Goal: Information Seeking & Learning: Check status

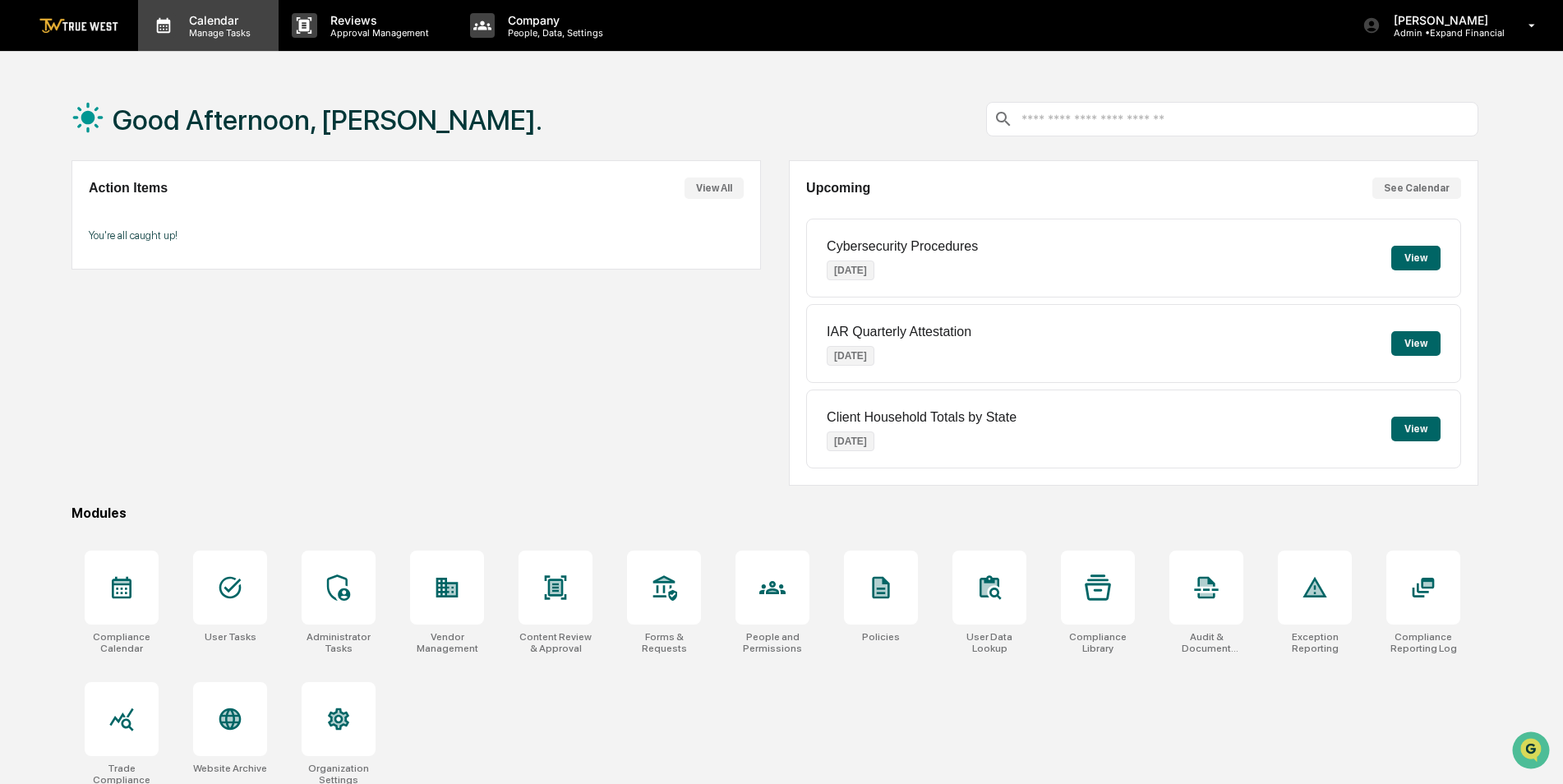
click at [217, 19] on p "Calendar" at bounding box center [217, 20] width 83 height 14
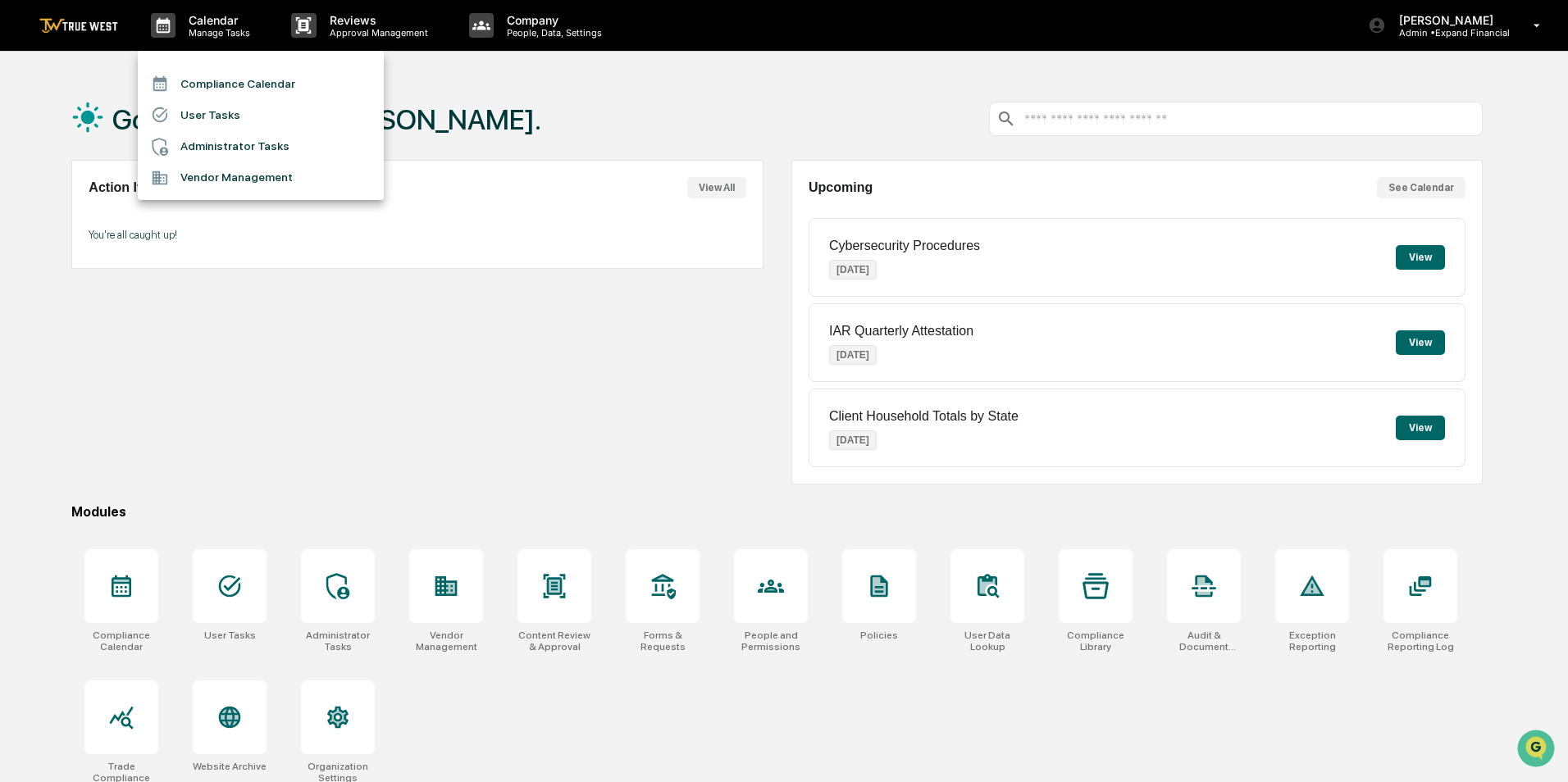
click at [226, 80] on li "Compliance Calendar" at bounding box center [260, 84] width 246 height 32
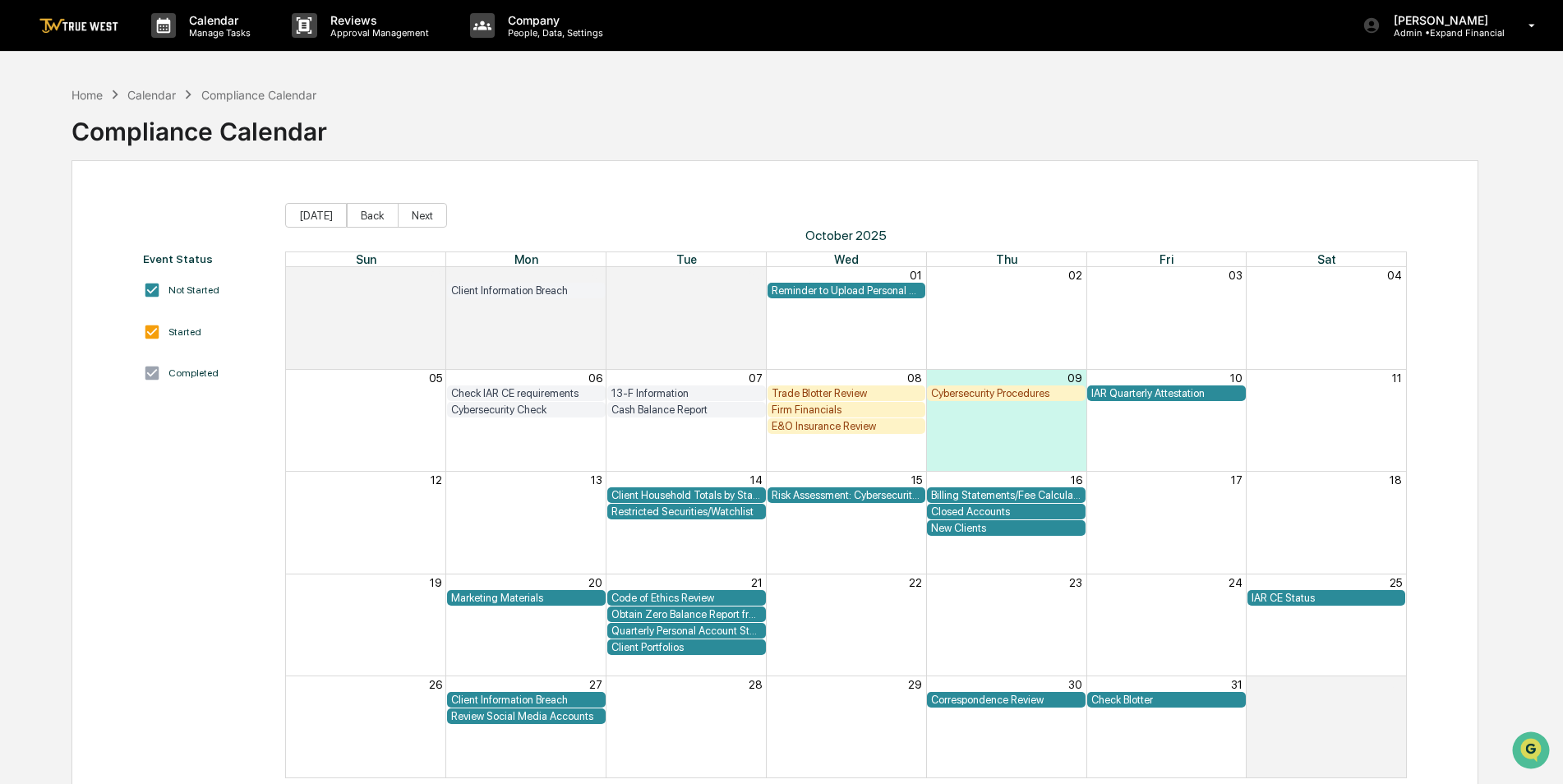
click at [707, 647] on div "Client Portfolios" at bounding box center [687, 647] width 150 height 12
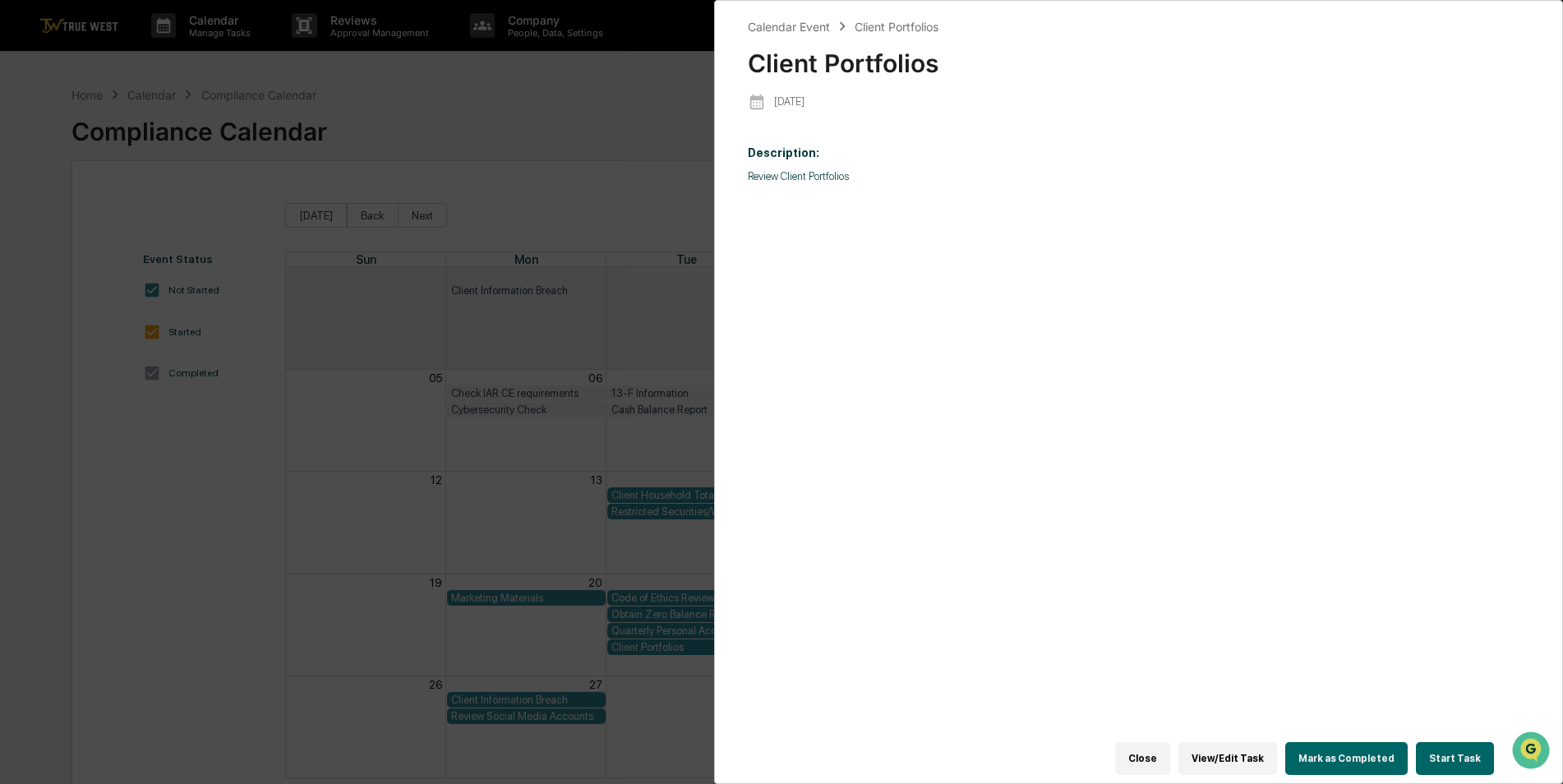
click at [381, 395] on div "Calendar Event Client Portfolios Client Portfolios [DATE] Description: Review C…" at bounding box center [782, 392] width 1563 height 784
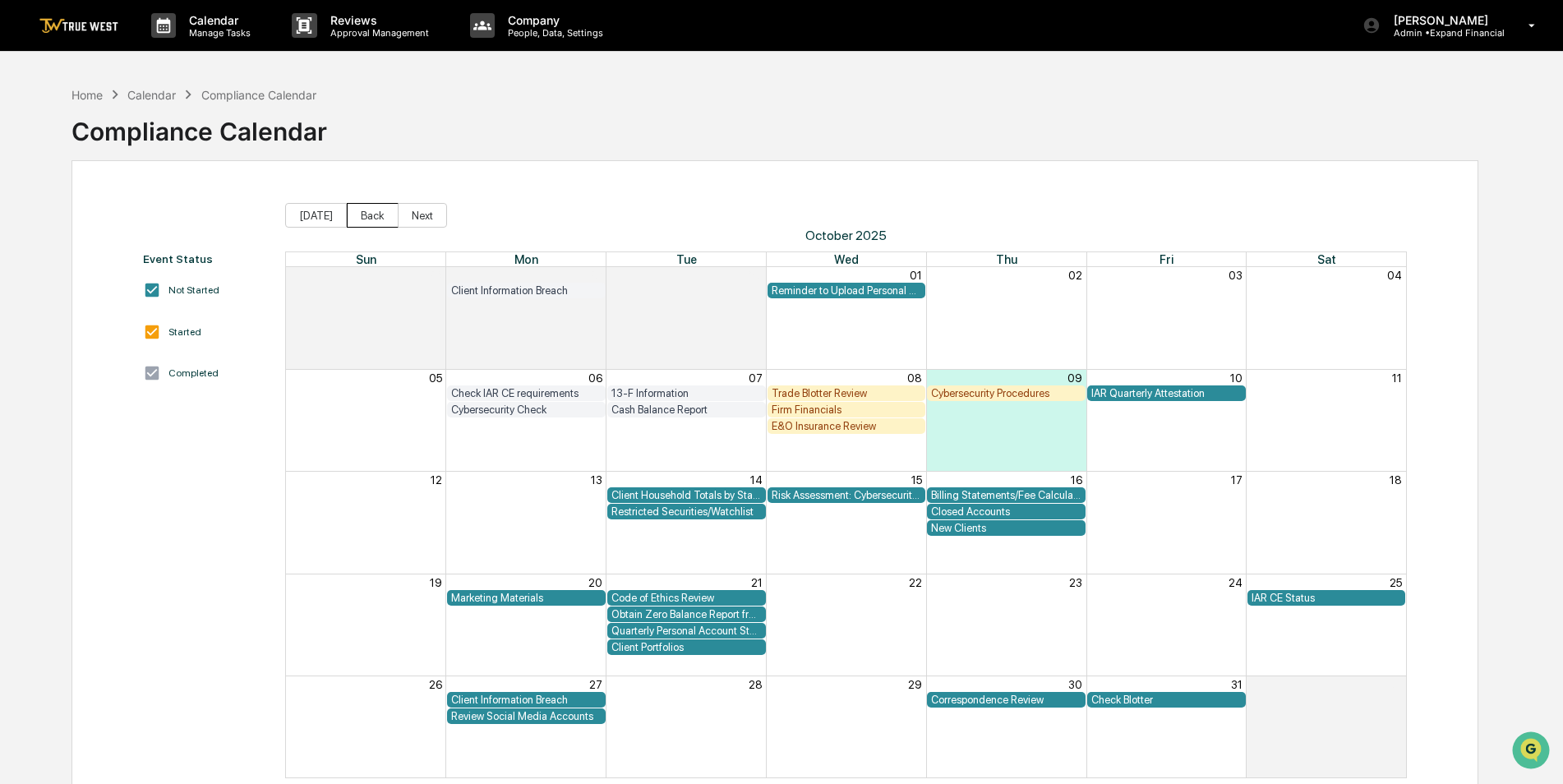
click at [362, 219] on button "Back" at bounding box center [373, 215] width 52 height 25
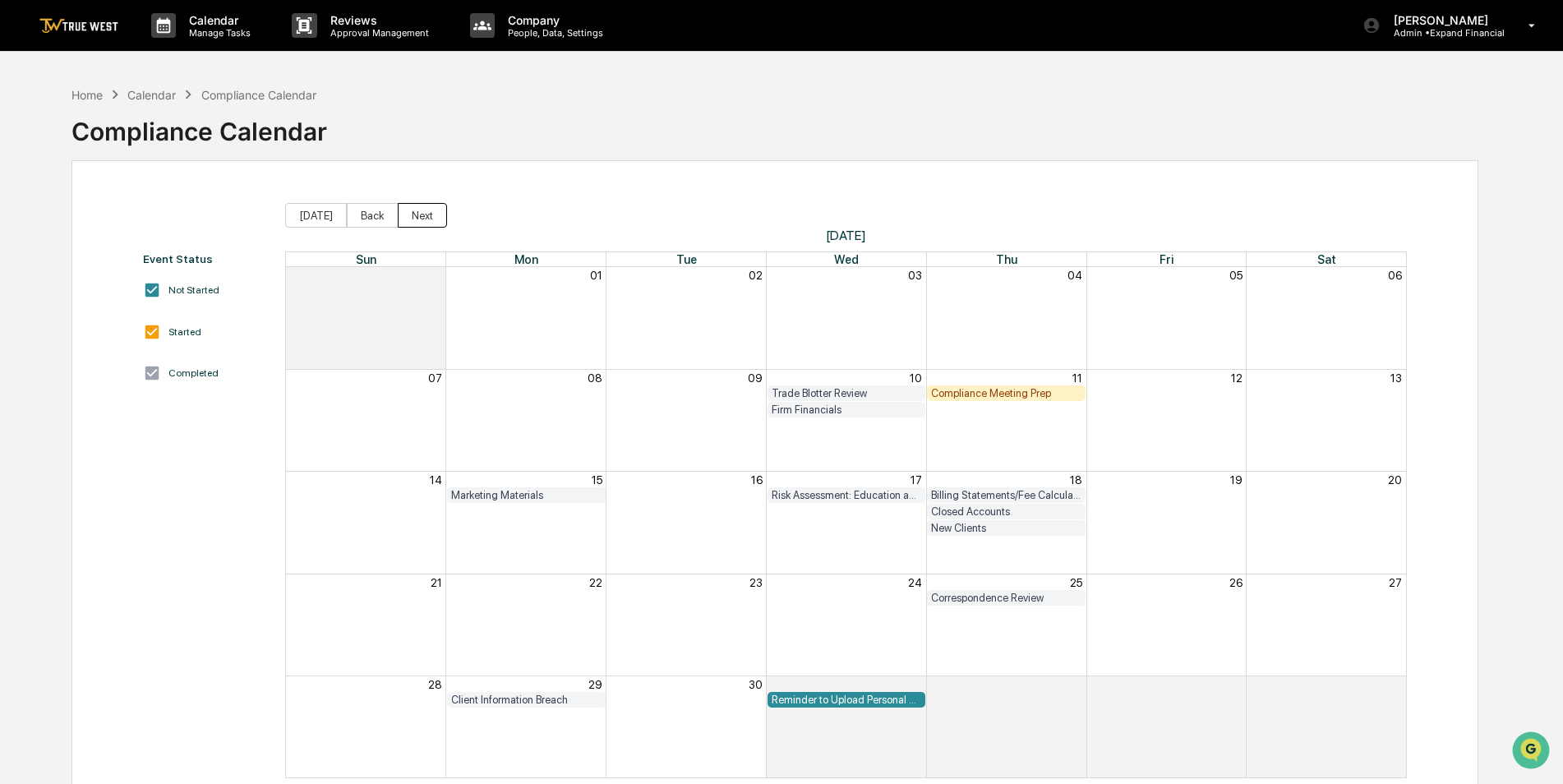
click at [399, 219] on button "Next" at bounding box center [422, 215] width 50 height 25
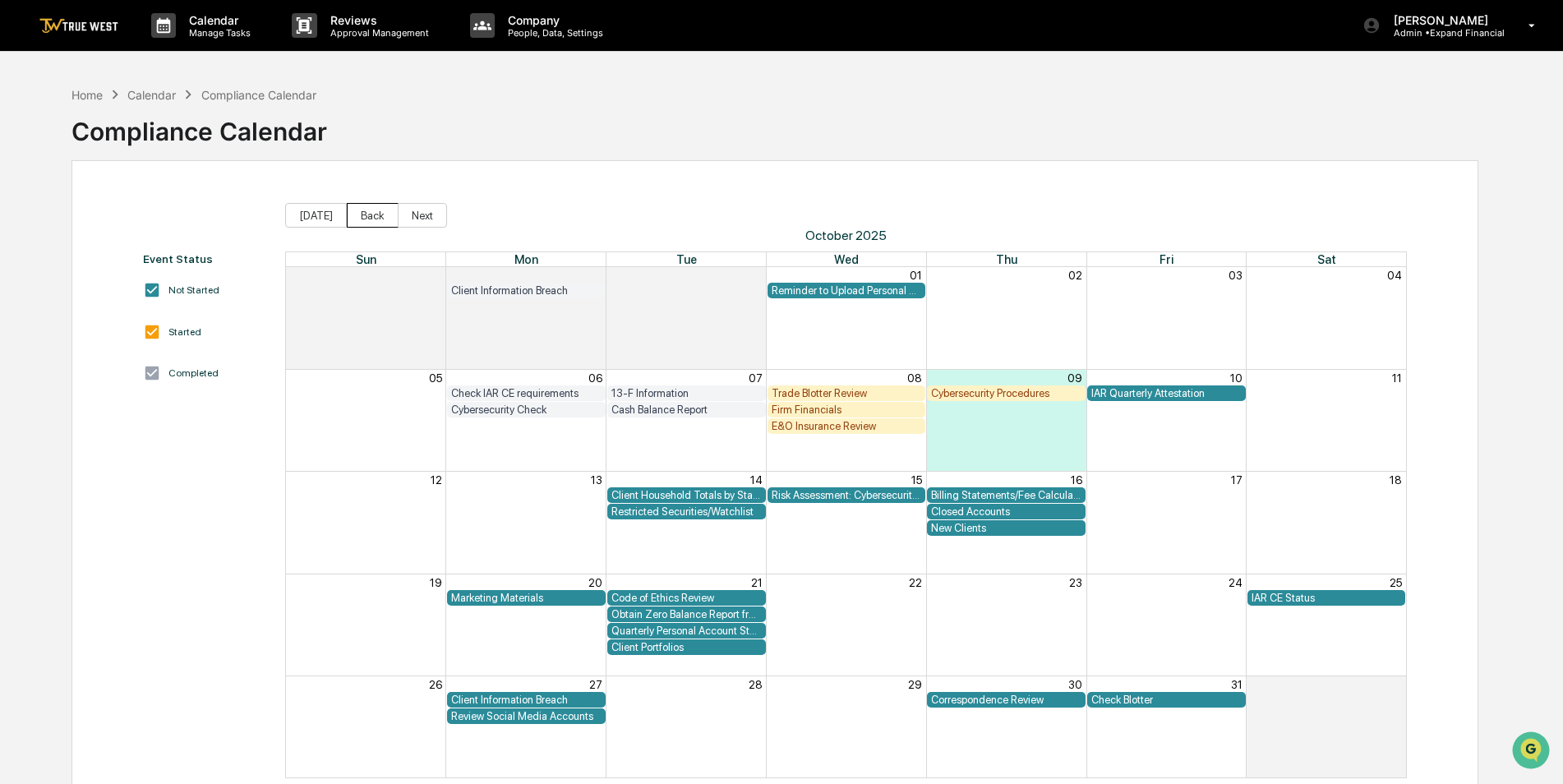
click at [375, 219] on button "Back" at bounding box center [373, 215] width 52 height 25
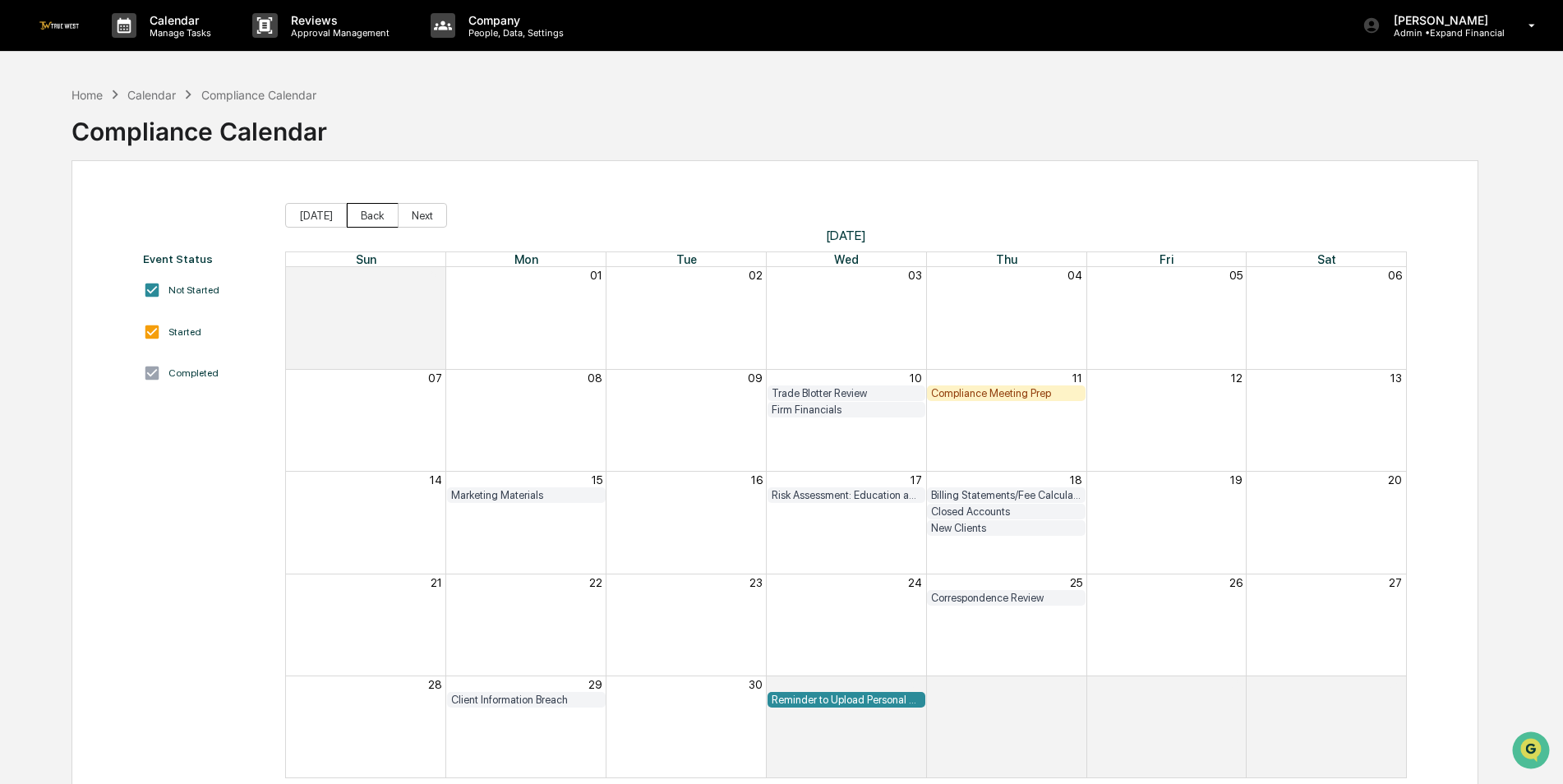
click at [375, 219] on button "Back" at bounding box center [373, 215] width 52 height 25
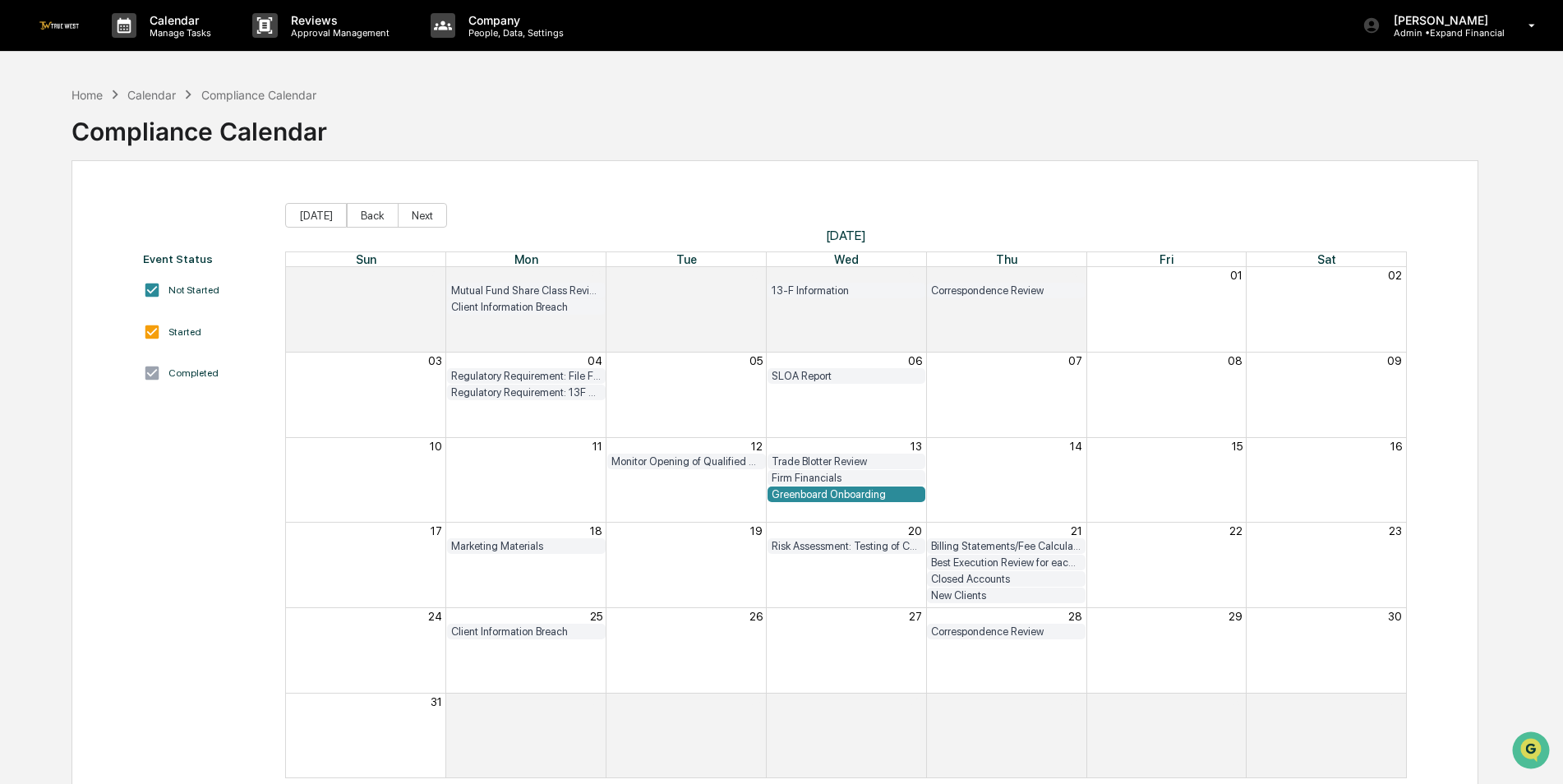
click at [375, 219] on button "Back" at bounding box center [373, 215] width 52 height 25
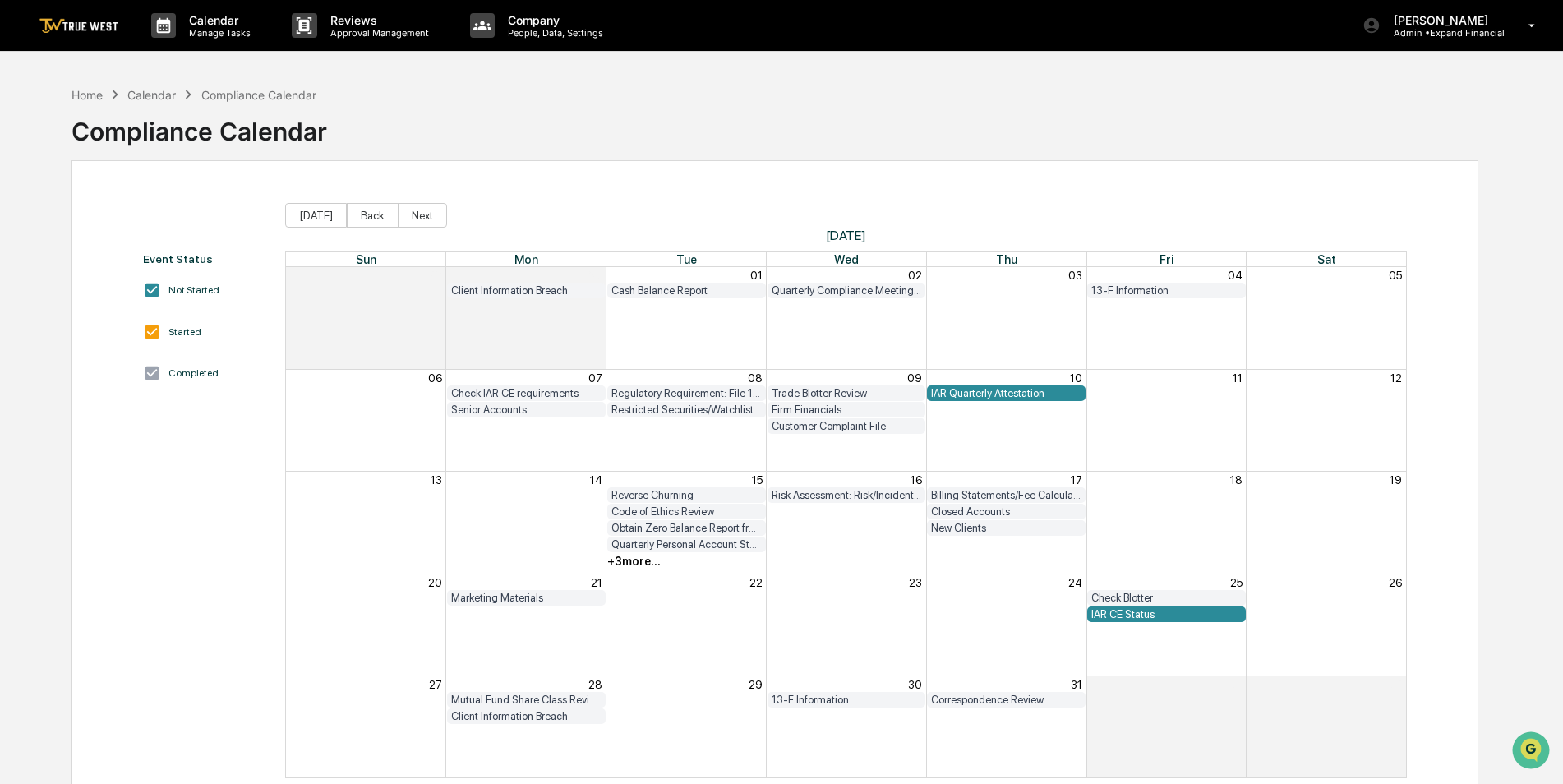
click at [646, 564] on div "+ 3 more..." at bounding box center [634, 561] width 53 height 13
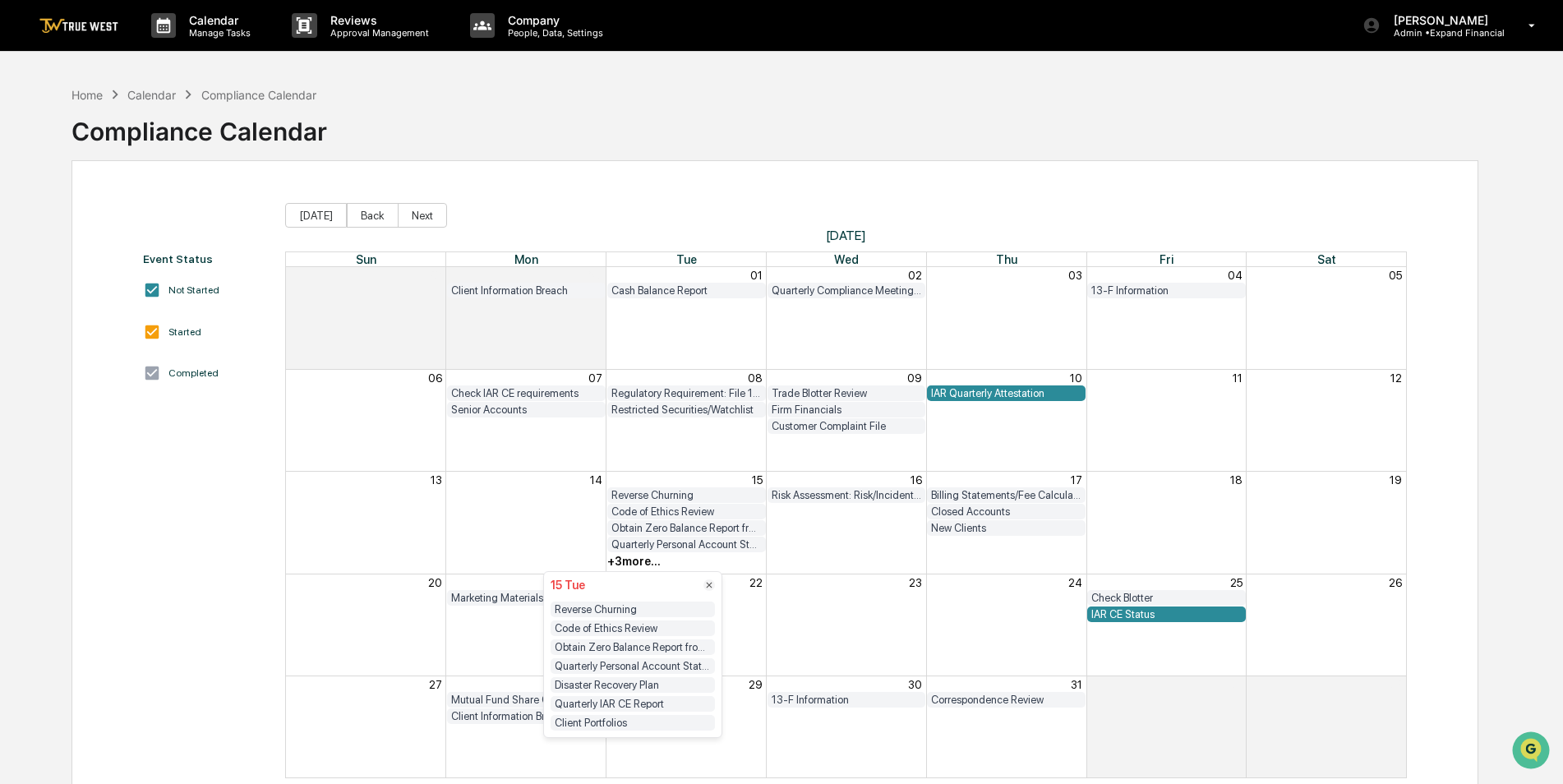
click at [610, 721] on div "Client Portfolios" at bounding box center [633, 722] width 164 height 15
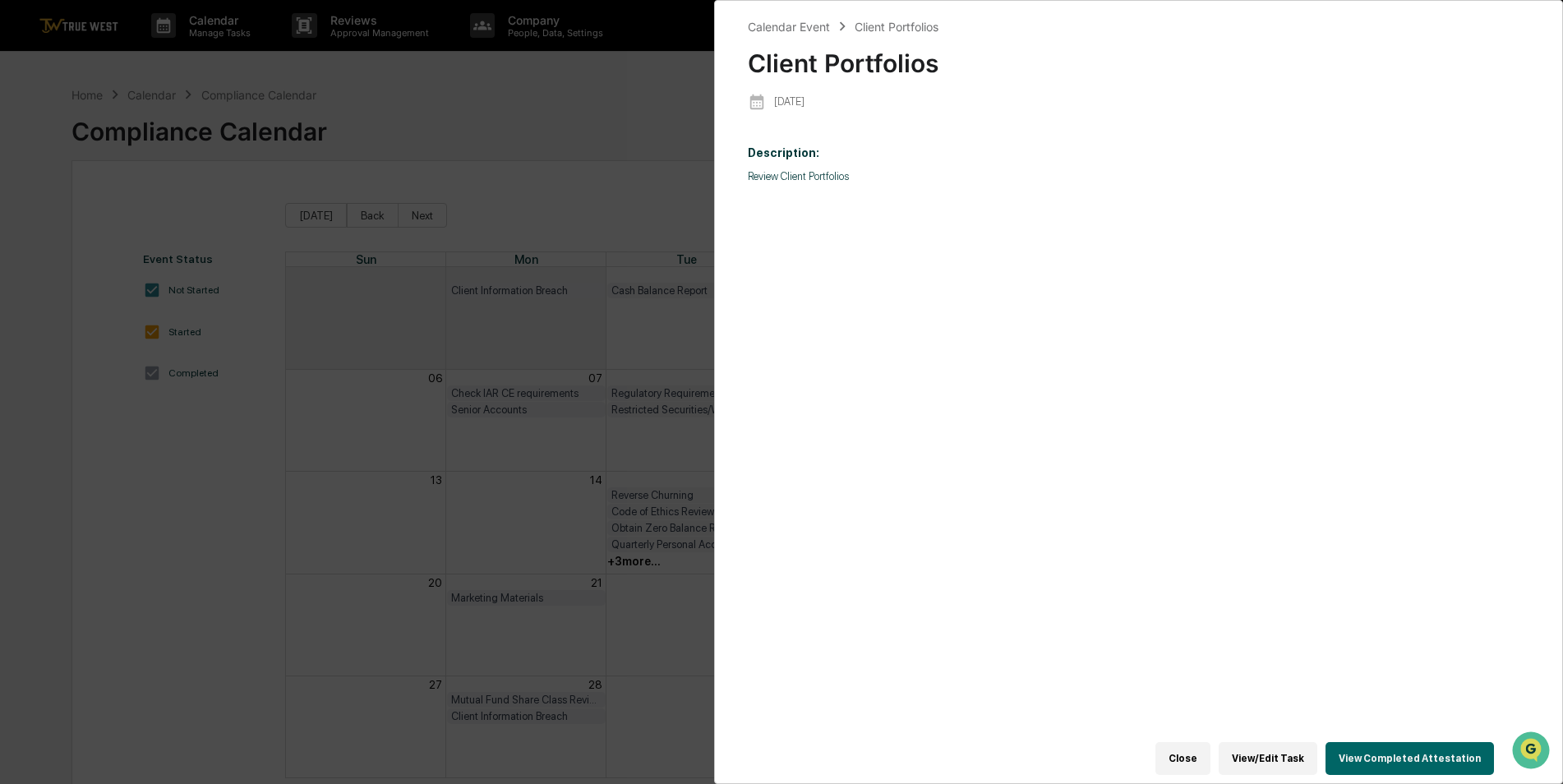
click at [1265, 756] on button "View/Edit Task" at bounding box center [1267, 758] width 98 height 32
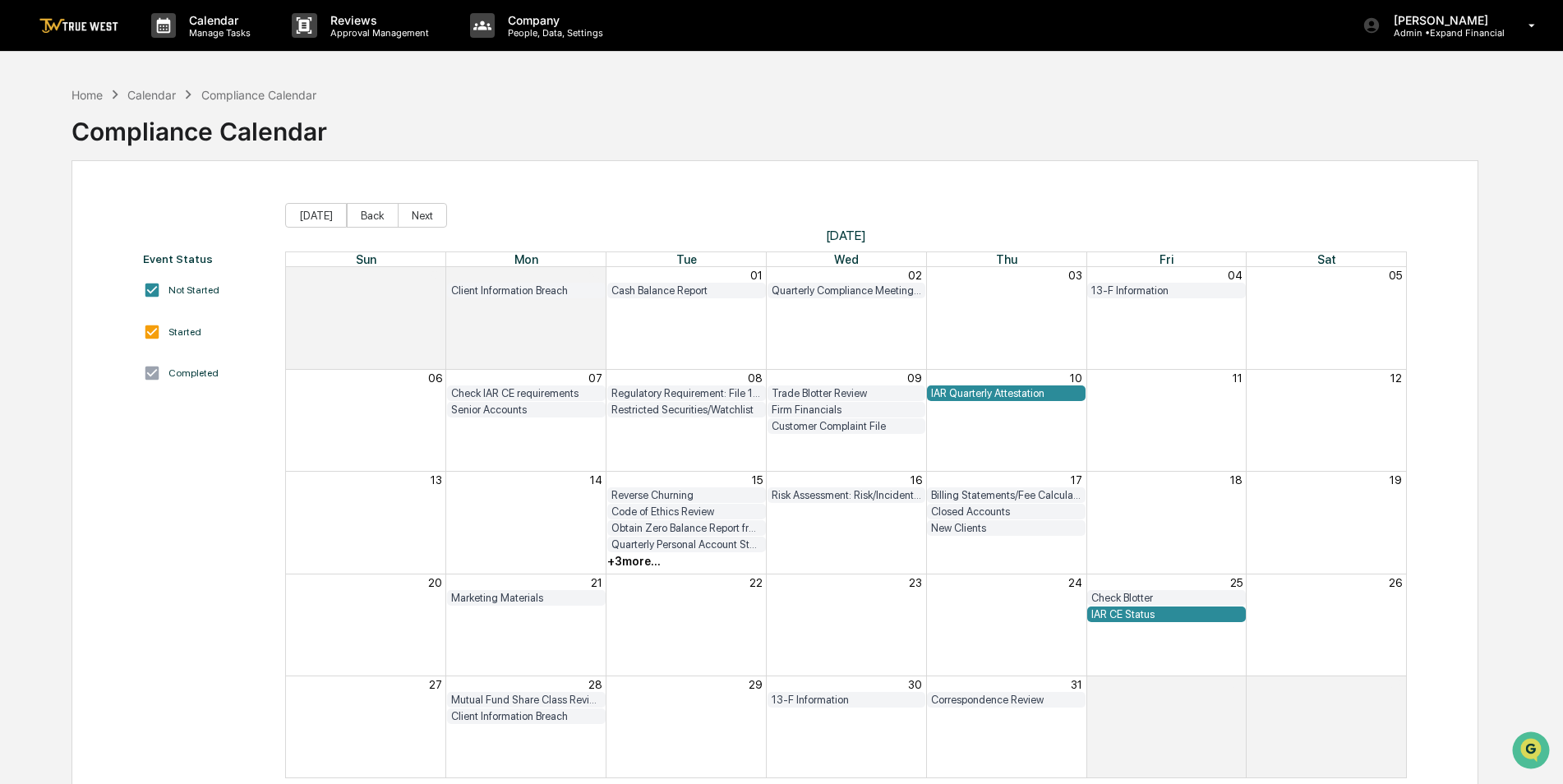
click at [625, 562] on div "+ 3 more..." at bounding box center [634, 561] width 53 height 13
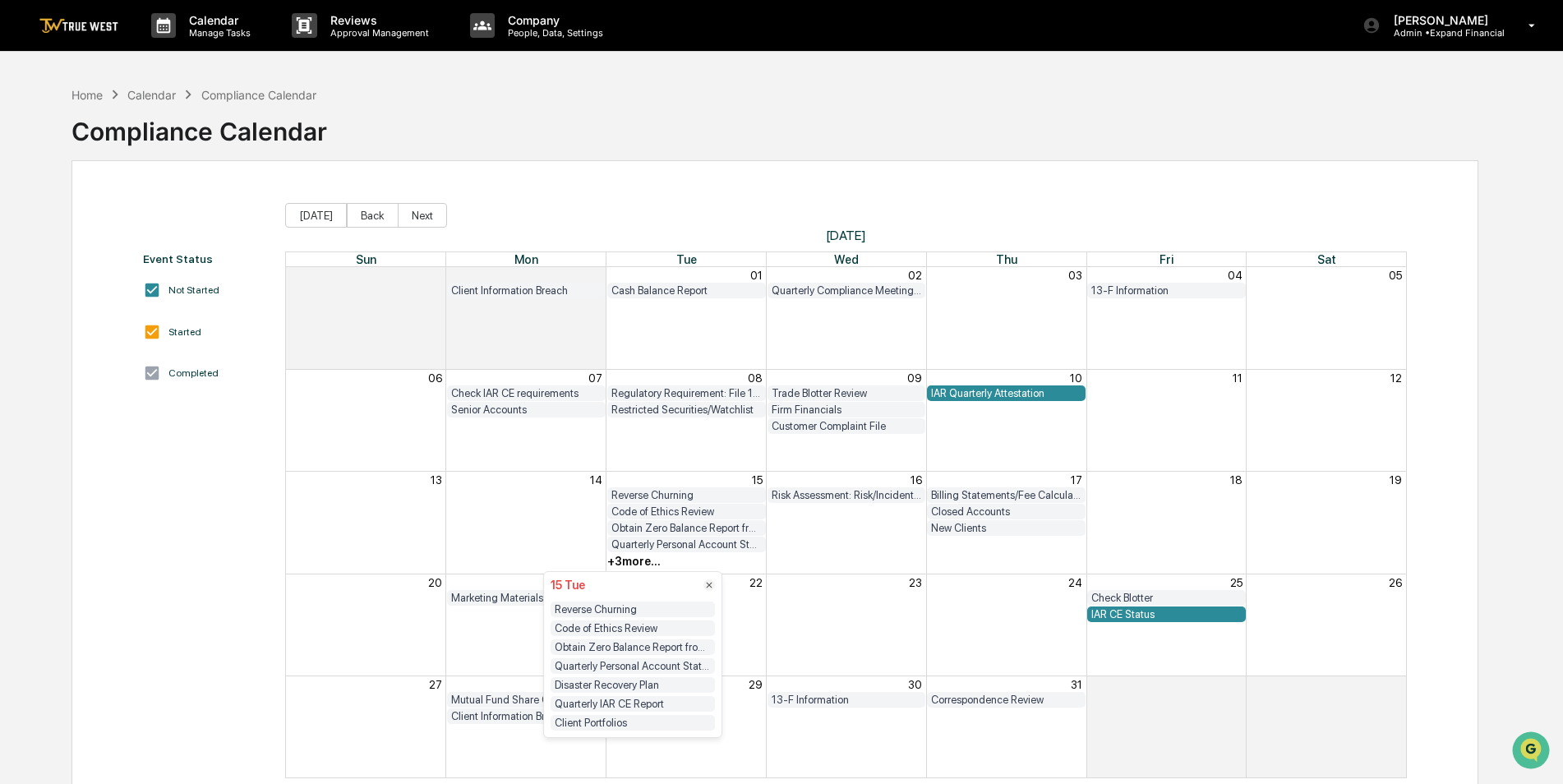
click at [584, 724] on div "Client Portfolios" at bounding box center [633, 722] width 164 height 15
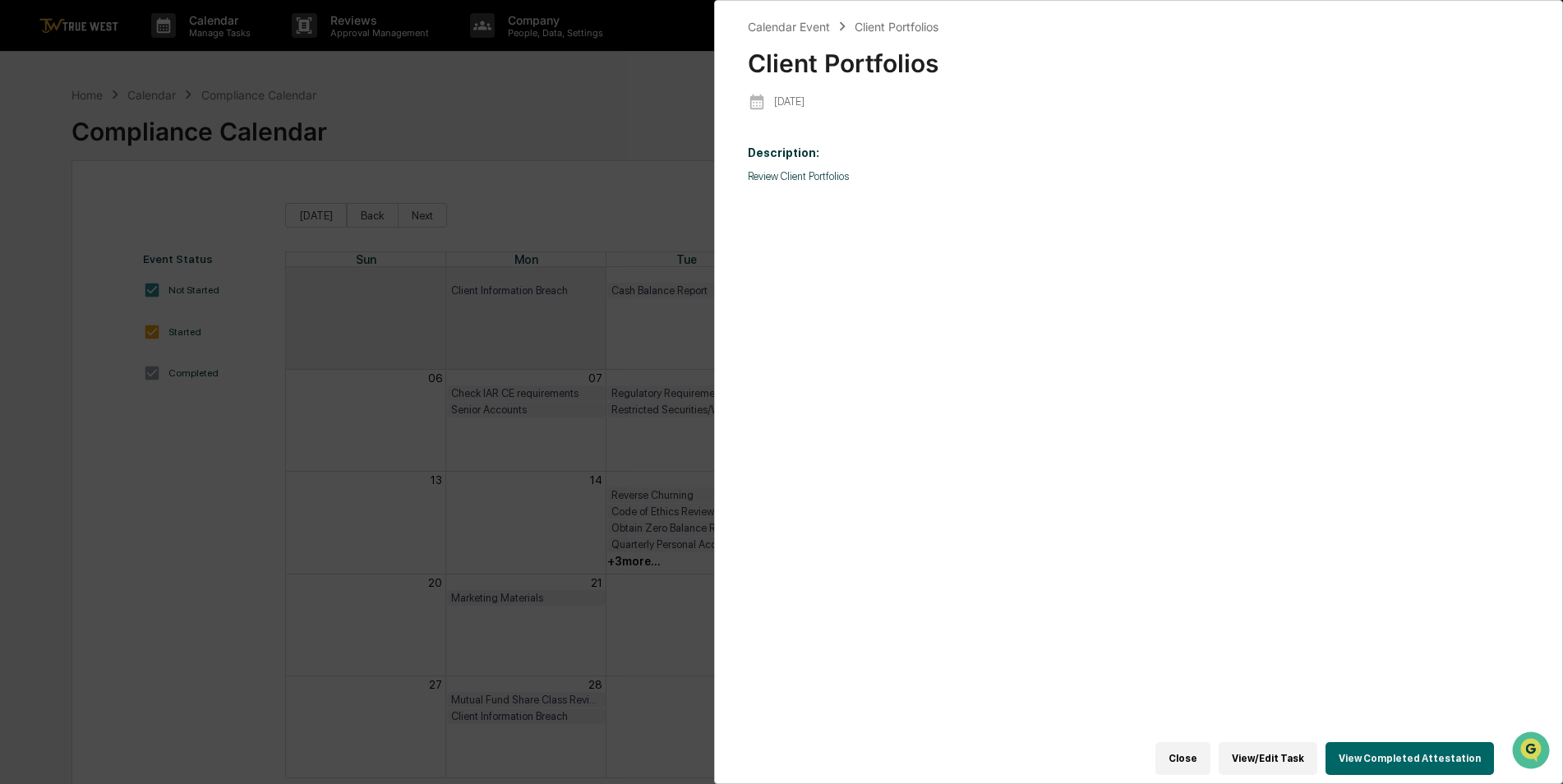
click at [1428, 752] on button "View Completed Attestation" at bounding box center [1409, 758] width 168 height 32
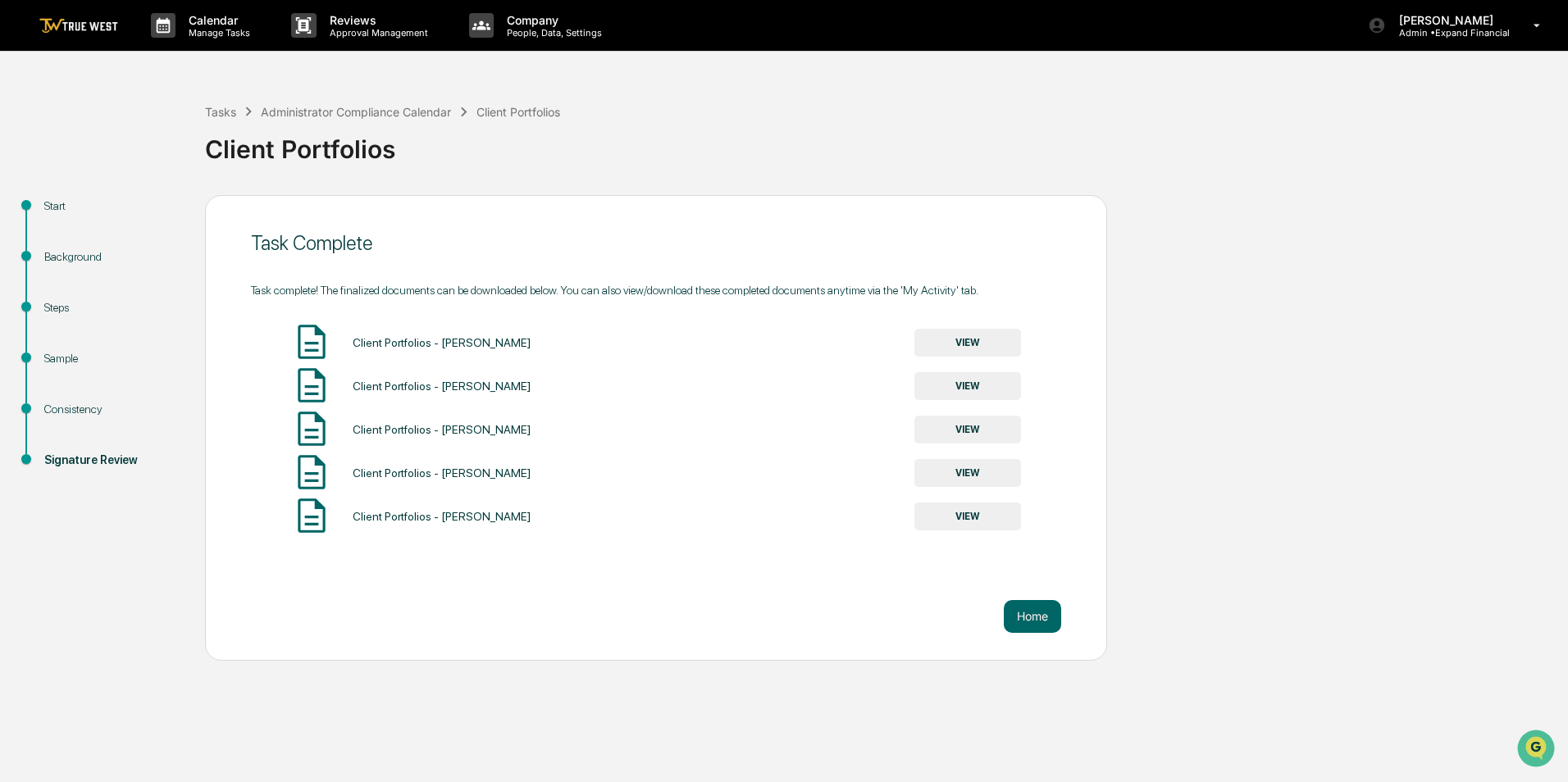
click at [954, 350] on button "VIEW" at bounding box center [967, 342] width 107 height 28
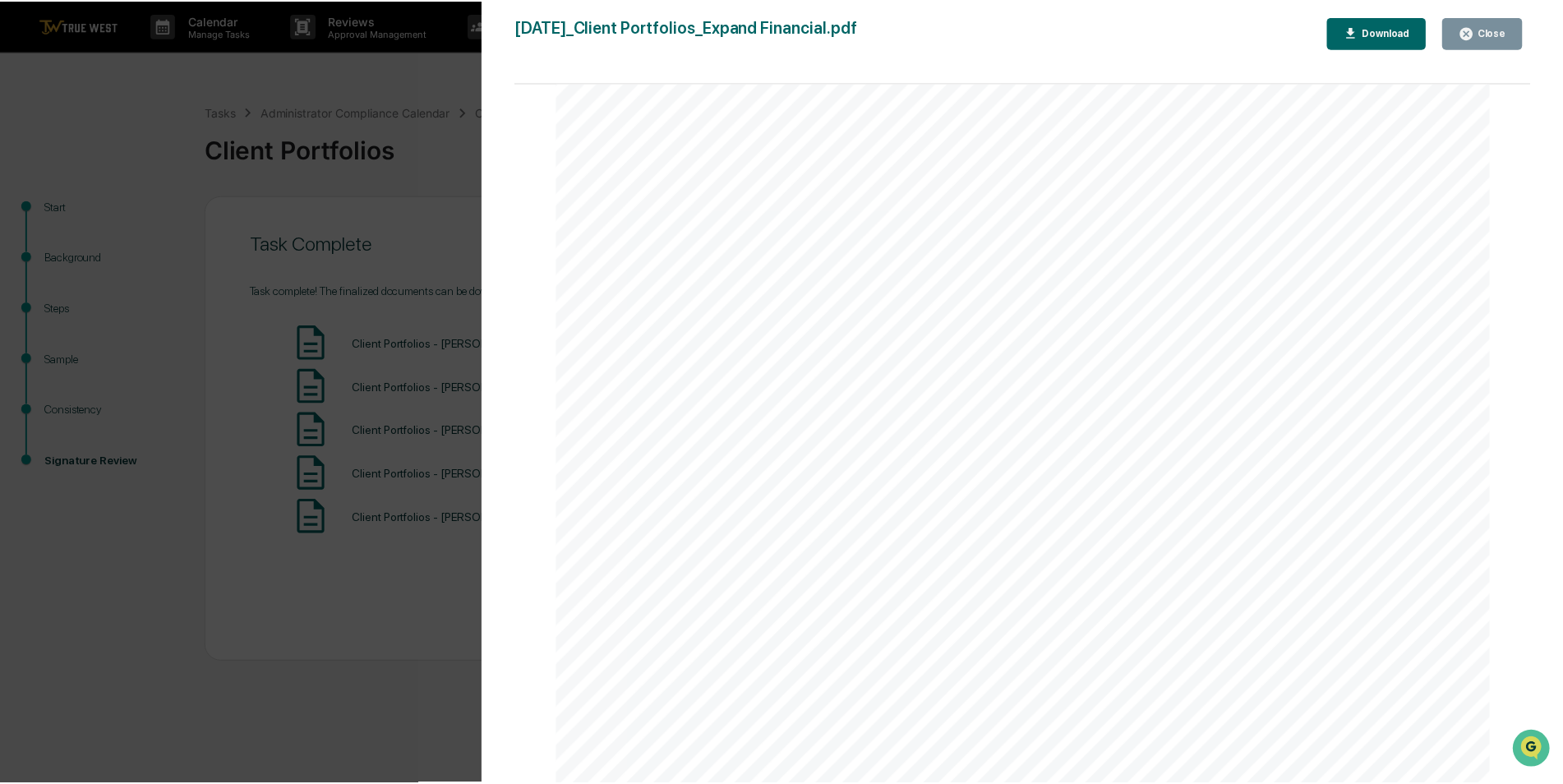
scroll to position [665, 0]
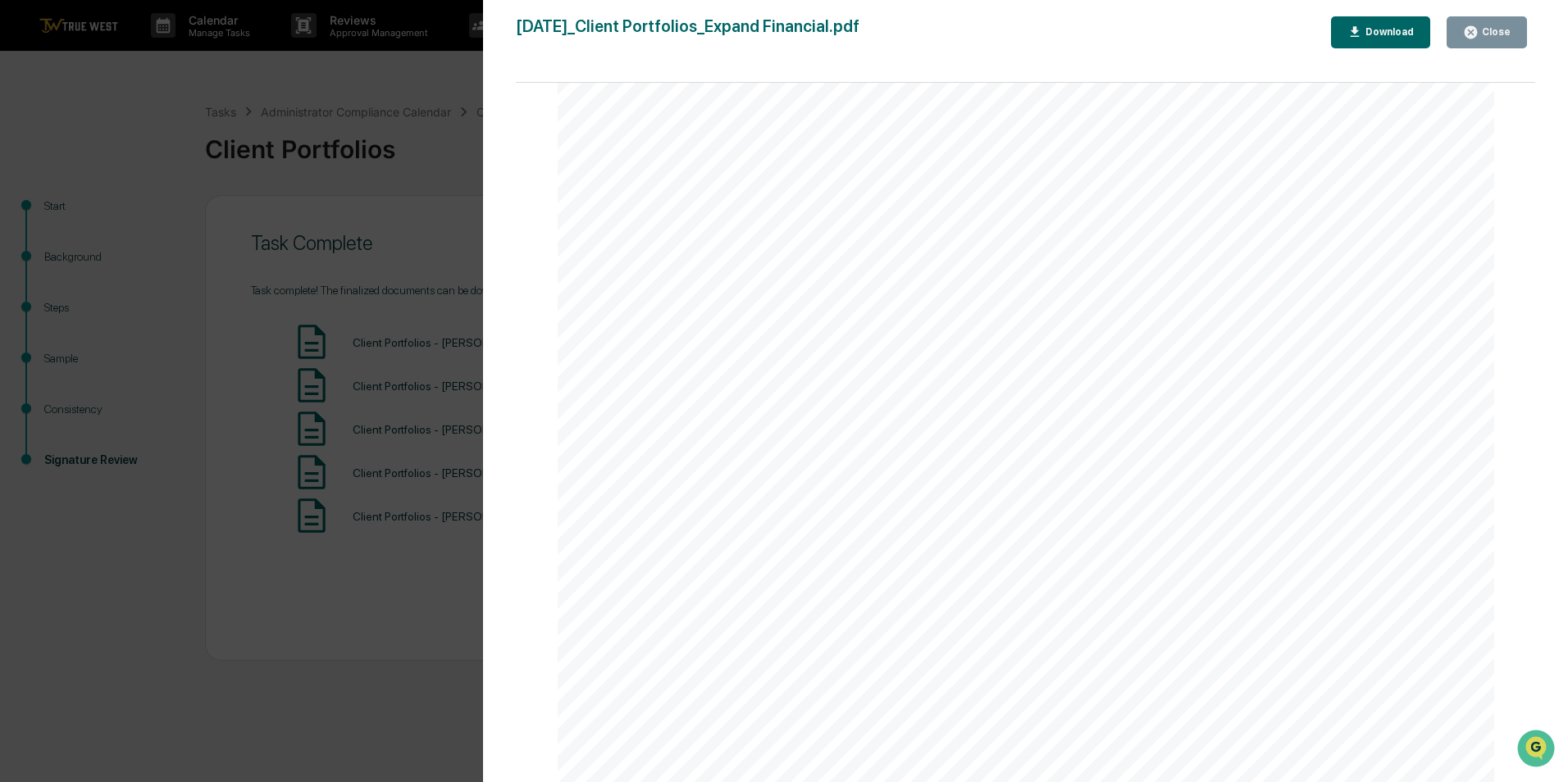
click at [1477, 35] on icon "button" at bounding box center [1471, 32] width 12 height 12
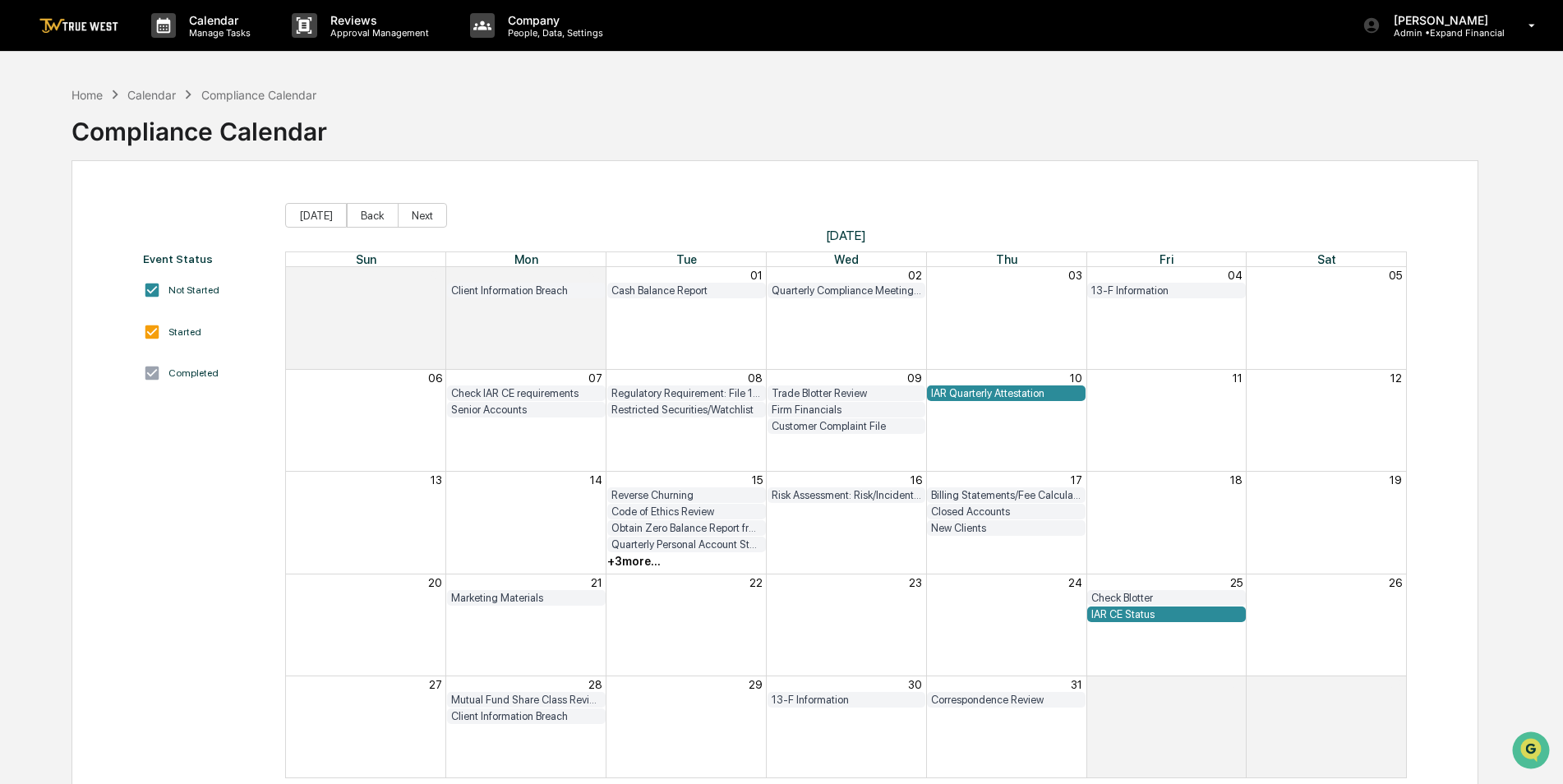
click at [652, 557] on div "+ 3 more..." at bounding box center [634, 561] width 53 height 13
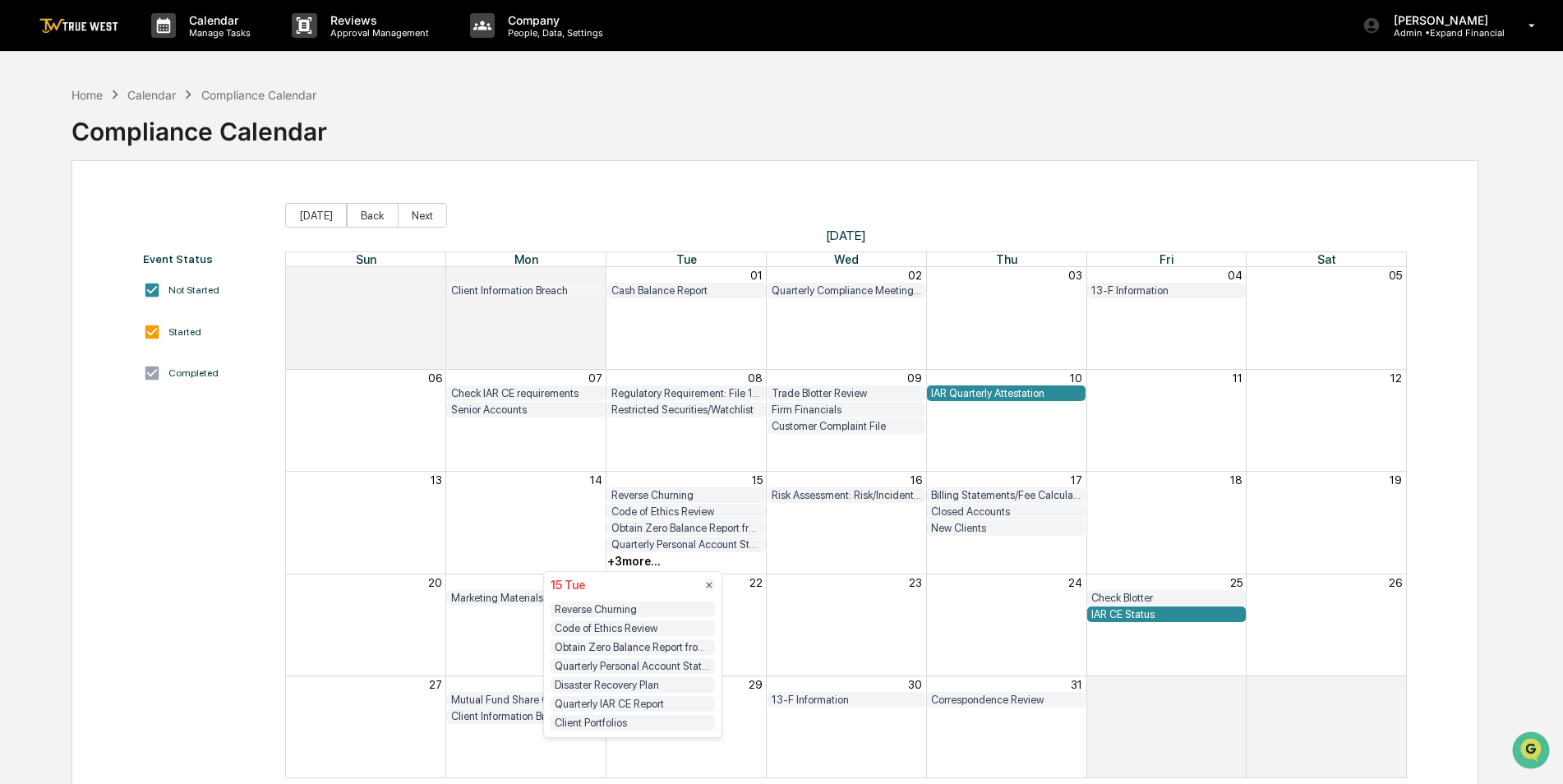
click at [625, 722] on div "Client Portfolios" at bounding box center [633, 722] width 164 height 15
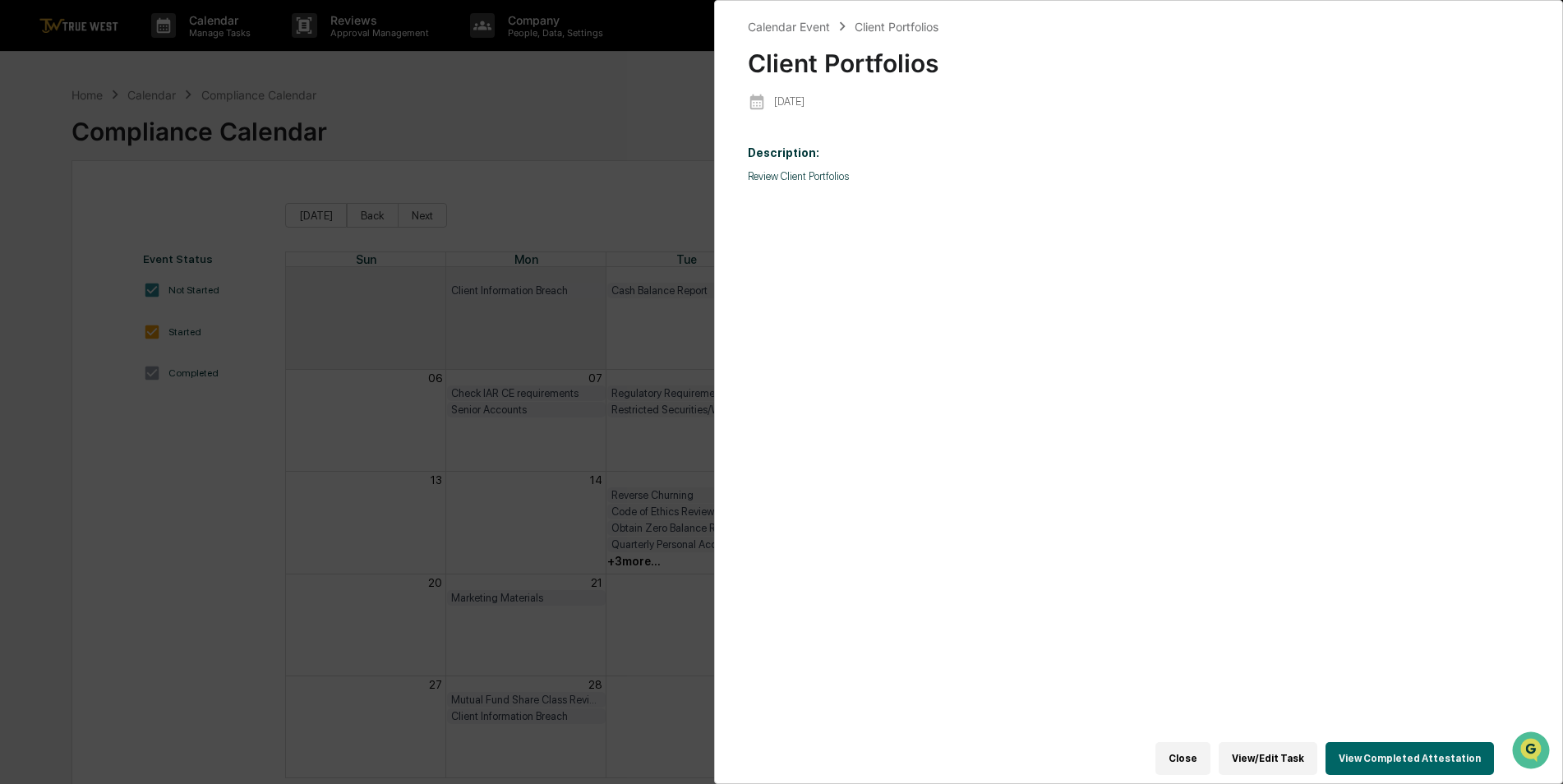
click at [1276, 748] on button "View/Edit Task" at bounding box center [1267, 758] width 98 height 32
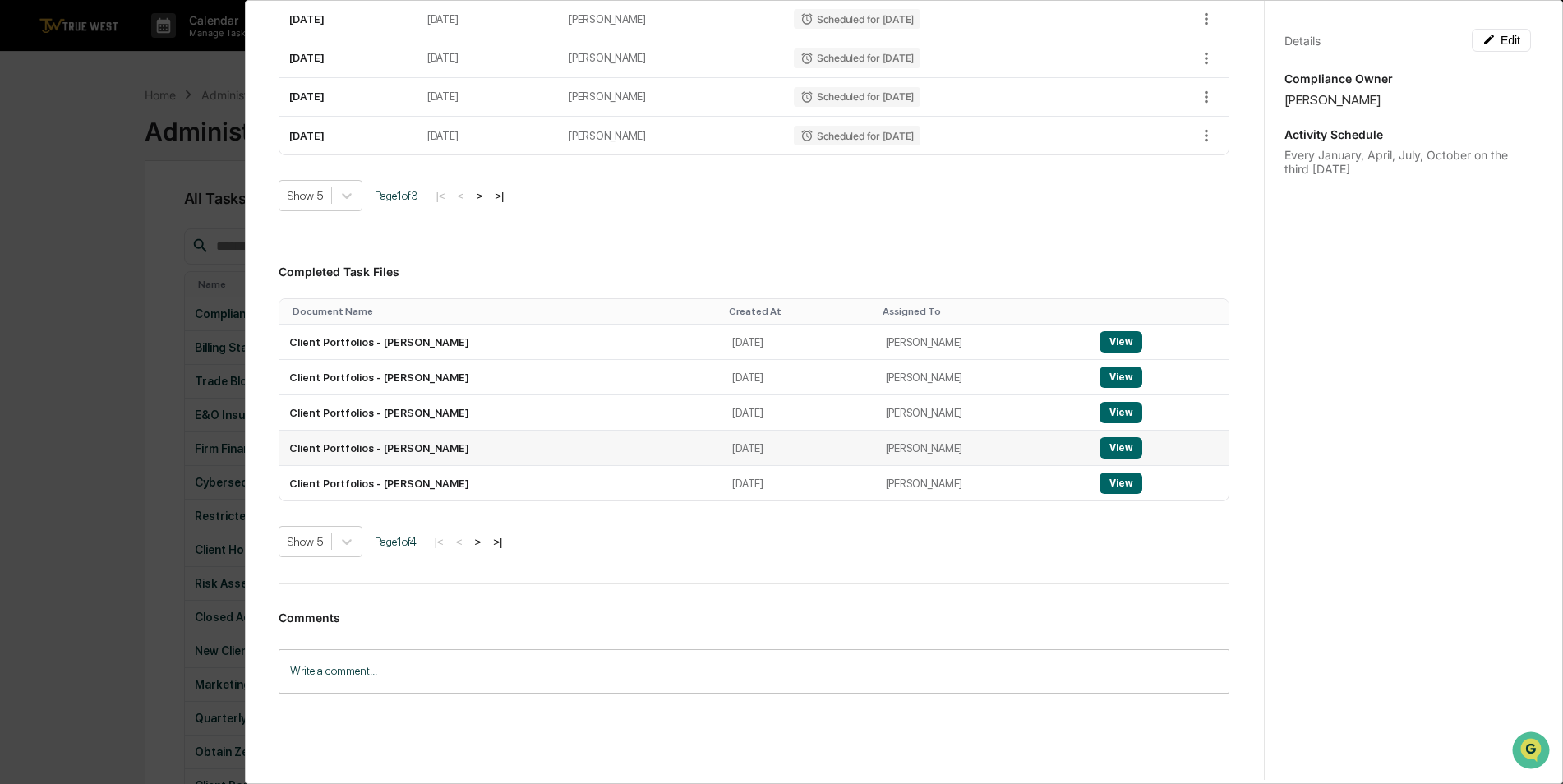
scroll to position [411, 0]
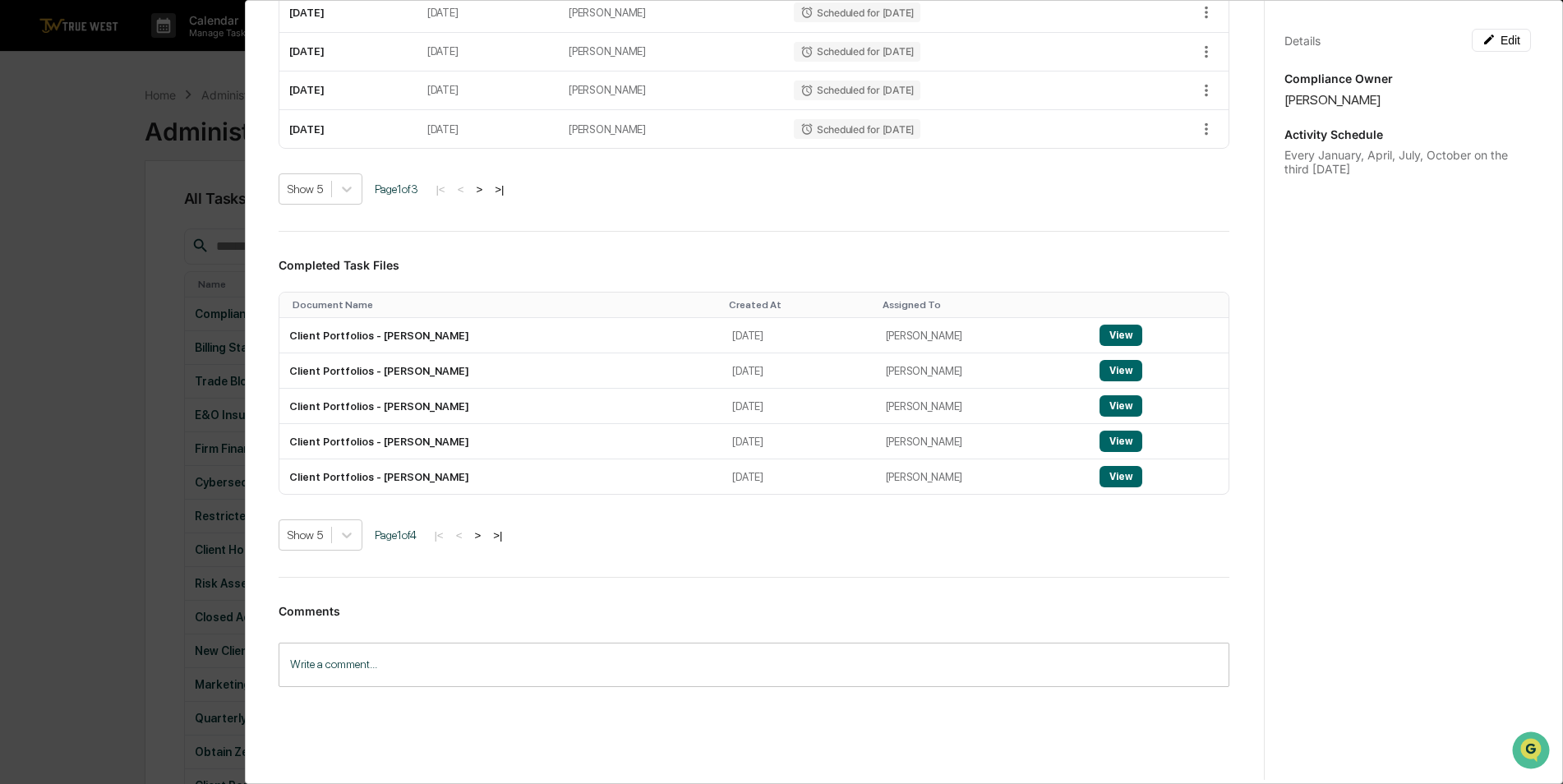
click at [486, 541] on button ">" at bounding box center [477, 535] width 16 height 14
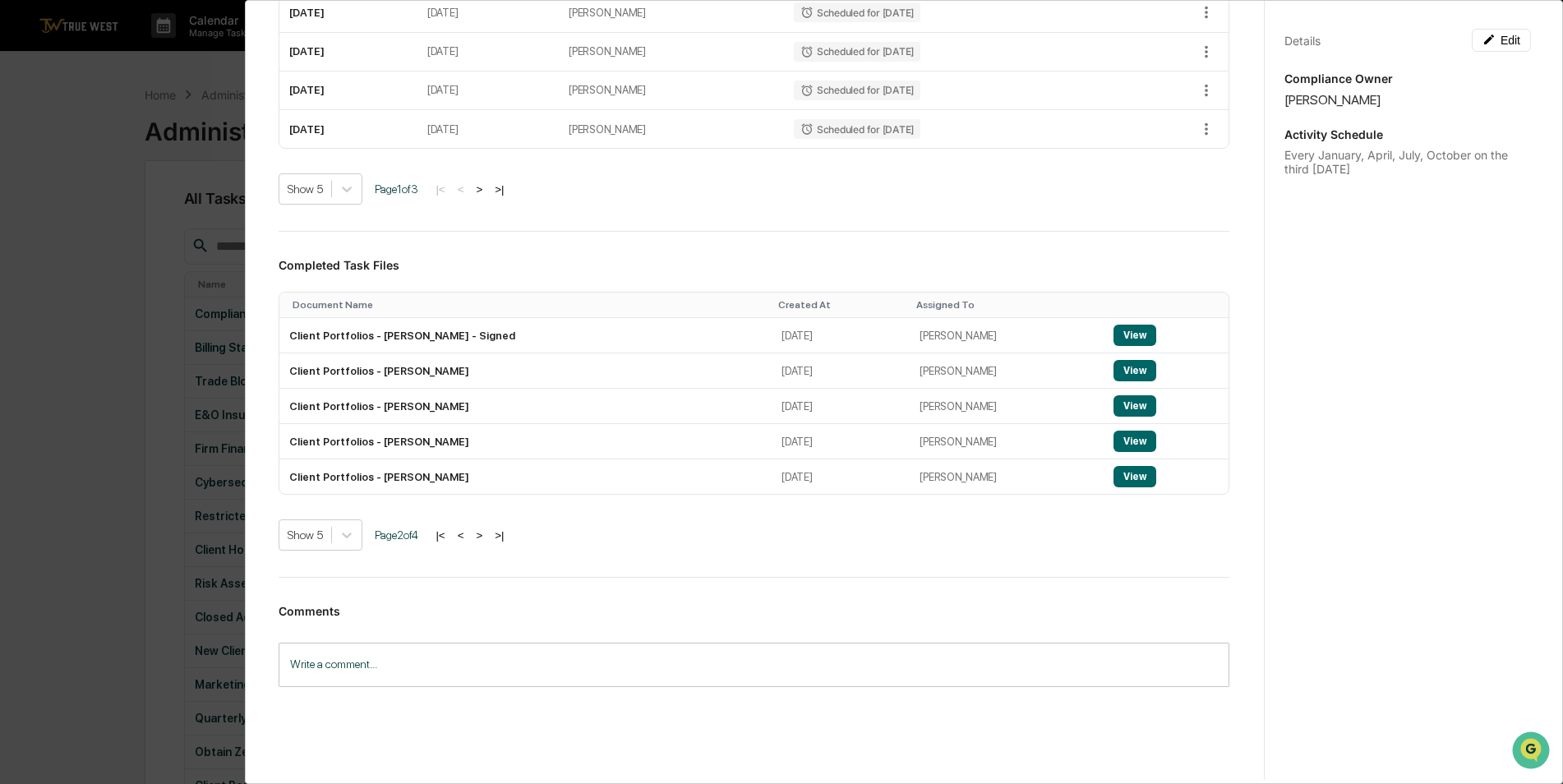
click at [488, 542] on div "Show 5 Page 2 of 4 |< < > >|" at bounding box center [754, 534] width 951 height 32
click at [487, 535] on button ">" at bounding box center [479, 535] width 16 height 14
